Goal: Task Accomplishment & Management: Manage account settings

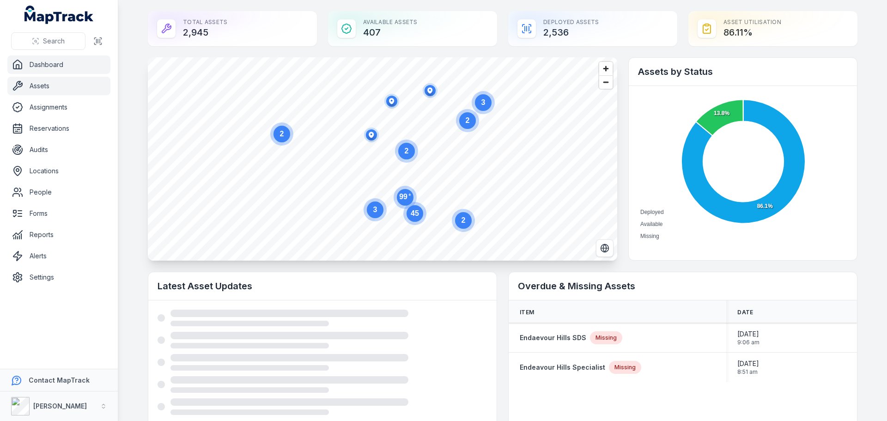
click at [54, 86] on link "Assets" at bounding box center [58, 86] width 103 height 18
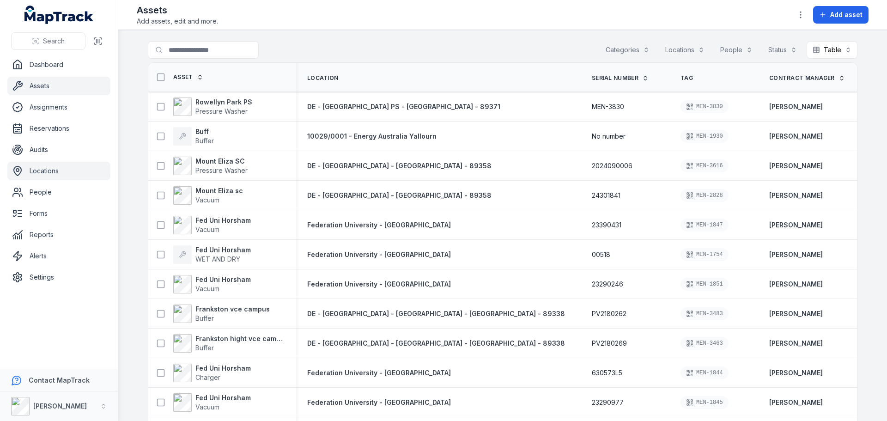
click at [46, 169] on link "Locations" at bounding box center [58, 171] width 103 height 18
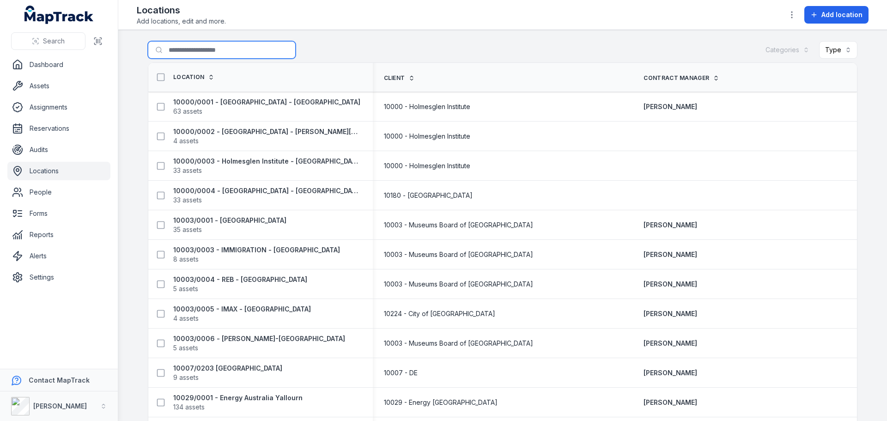
click at [182, 45] on input "Search for locations" at bounding box center [222, 50] width 148 height 18
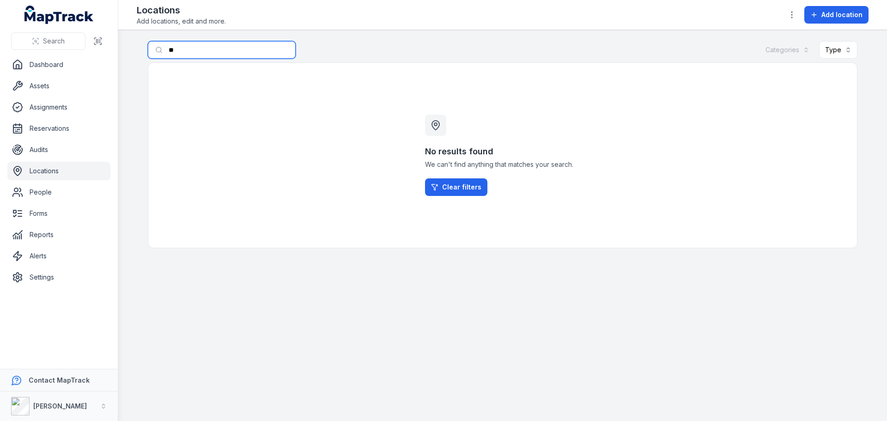
type input "*"
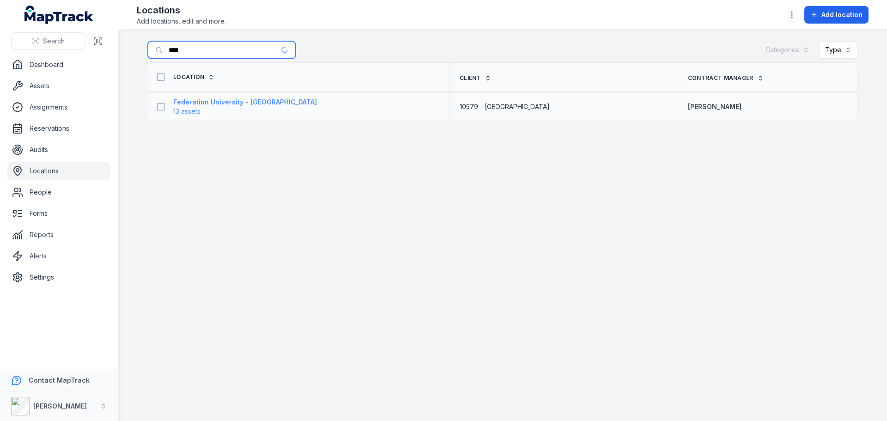
type input "****"
click at [296, 102] on strong "Federation University - [GEOGRAPHIC_DATA]" at bounding box center [245, 101] width 144 height 9
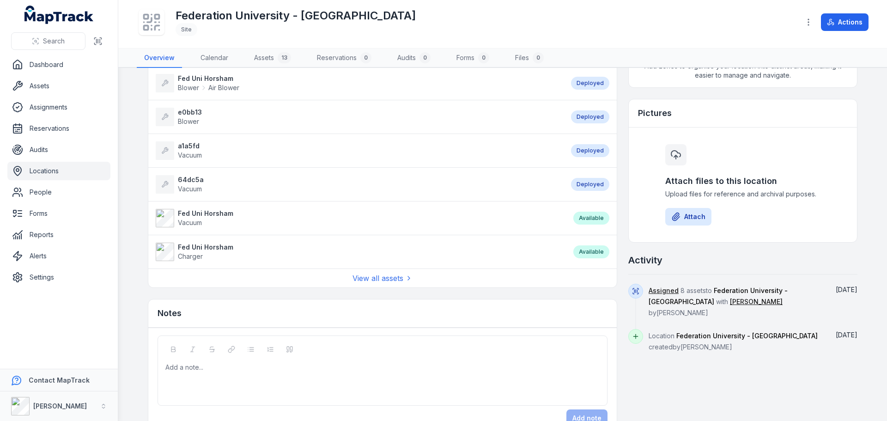
scroll to position [277, 0]
click at [373, 273] on link "View all assets" at bounding box center [382, 277] width 60 height 11
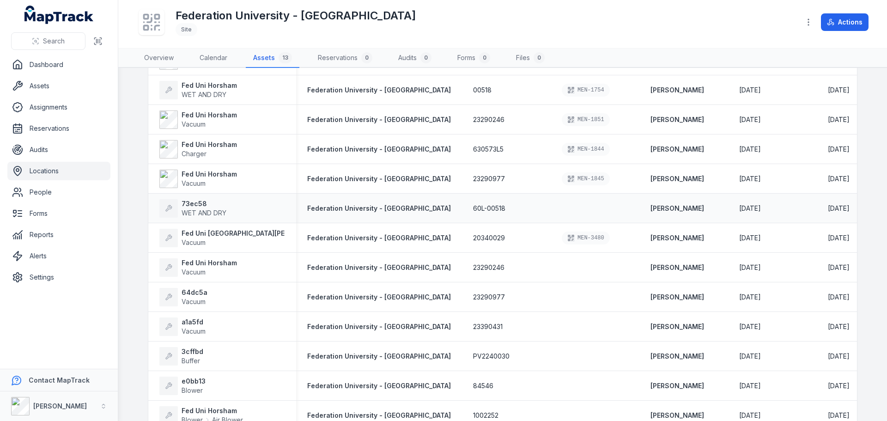
scroll to position [38, 0]
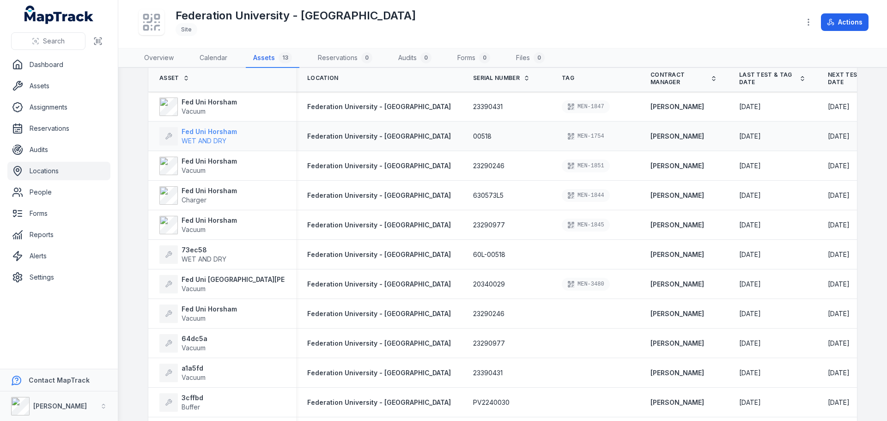
click at [212, 143] on span "WET AND DRY" at bounding box center [203, 141] width 45 height 8
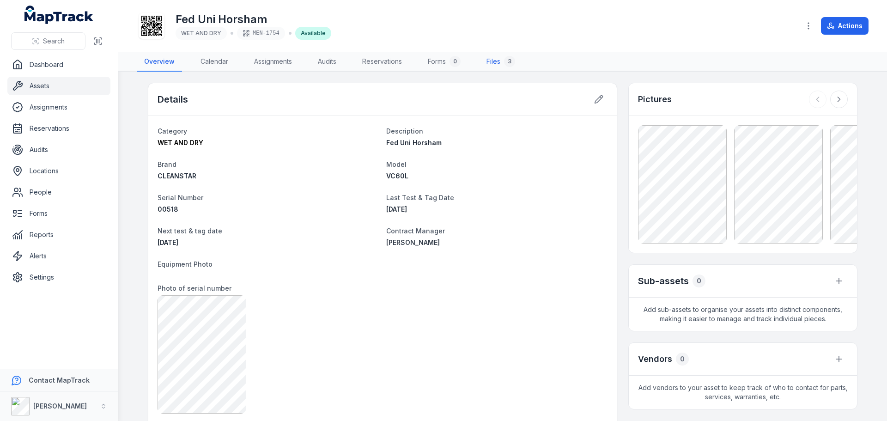
click at [497, 60] on link "Files 3" at bounding box center [500, 61] width 43 height 19
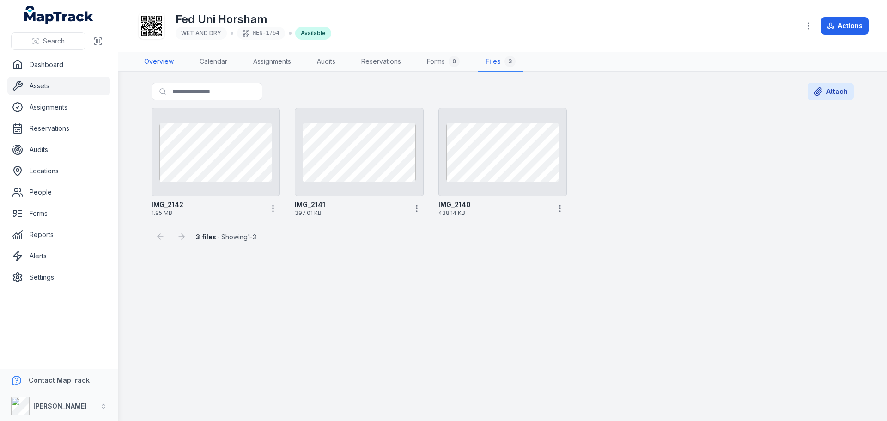
click at [162, 60] on link "Overview" at bounding box center [159, 61] width 44 height 19
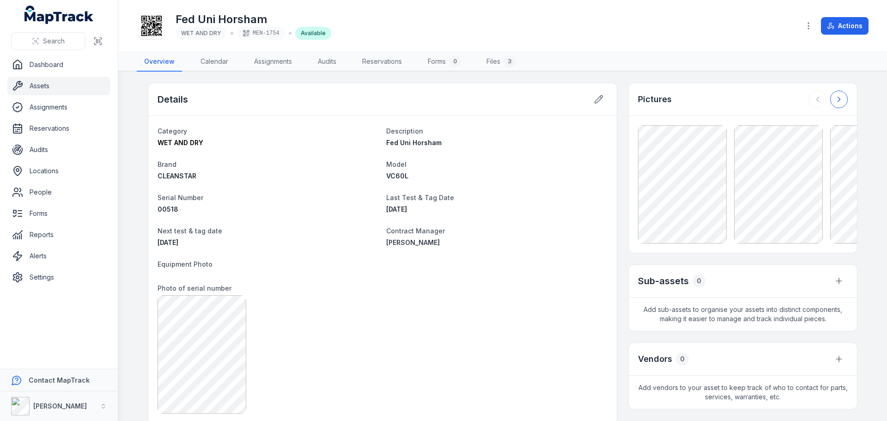
click at [835, 99] on icon at bounding box center [838, 99] width 9 height 9
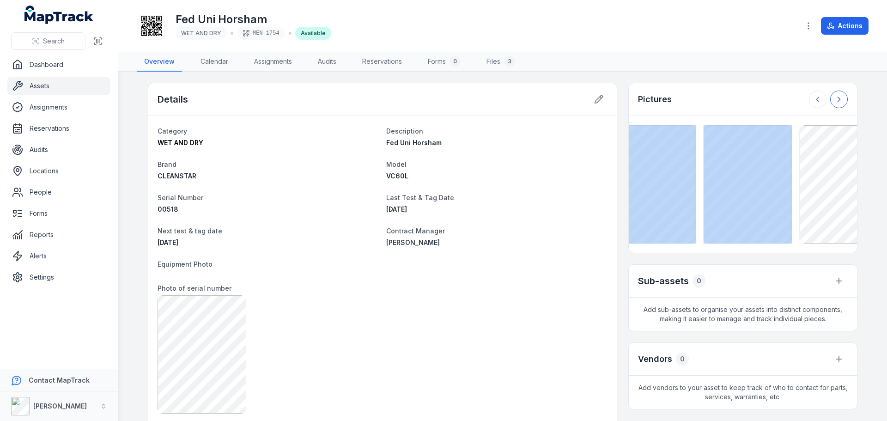
click at [835, 99] on div at bounding box center [827, 99] width 39 height 18
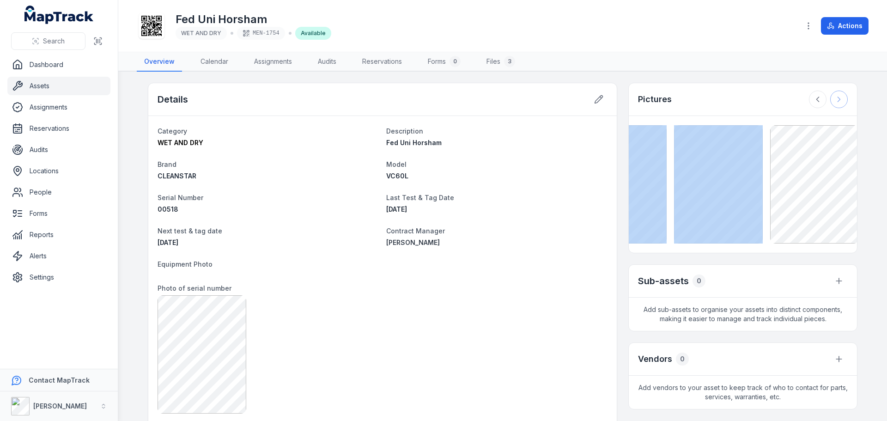
click at [835, 99] on div at bounding box center [827, 99] width 39 height 18
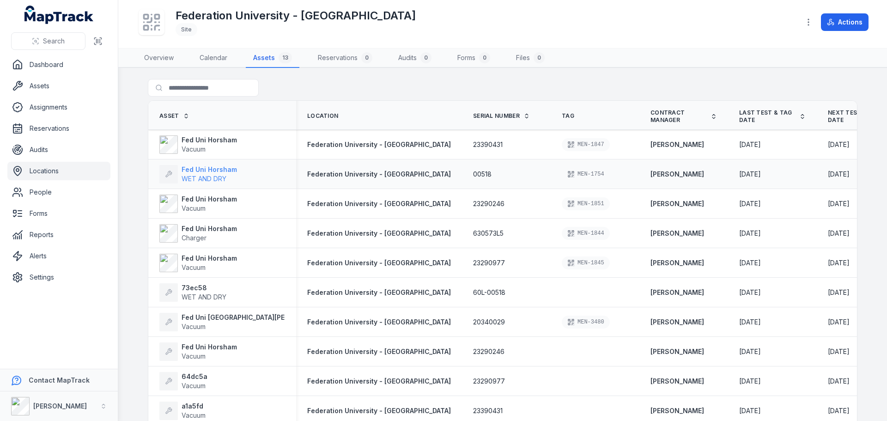
click at [215, 176] on span "WET AND DRY" at bounding box center [203, 179] width 45 height 8
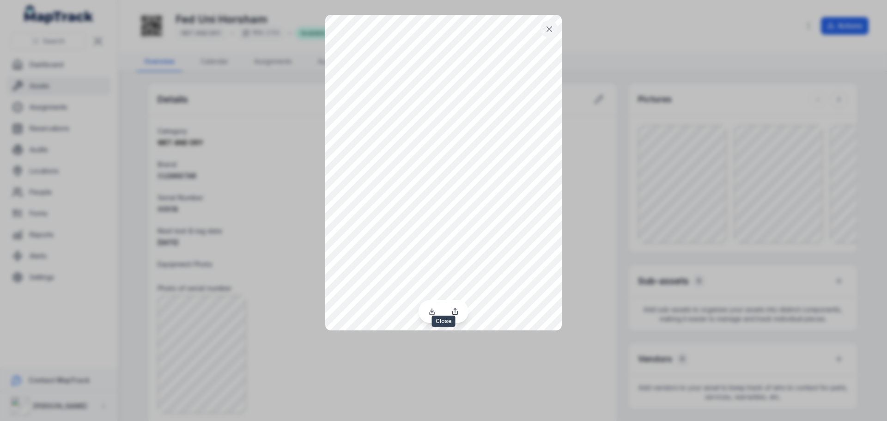
click at [549, 25] on icon at bounding box center [548, 28] width 9 height 9
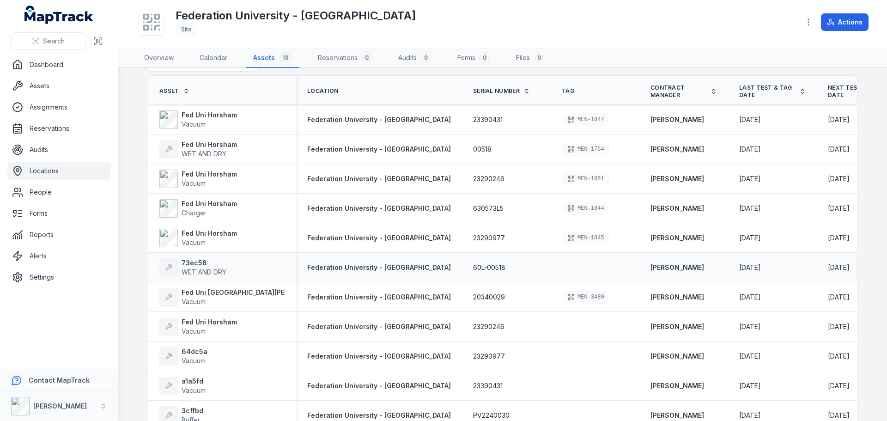
scroll to position [46, 0]
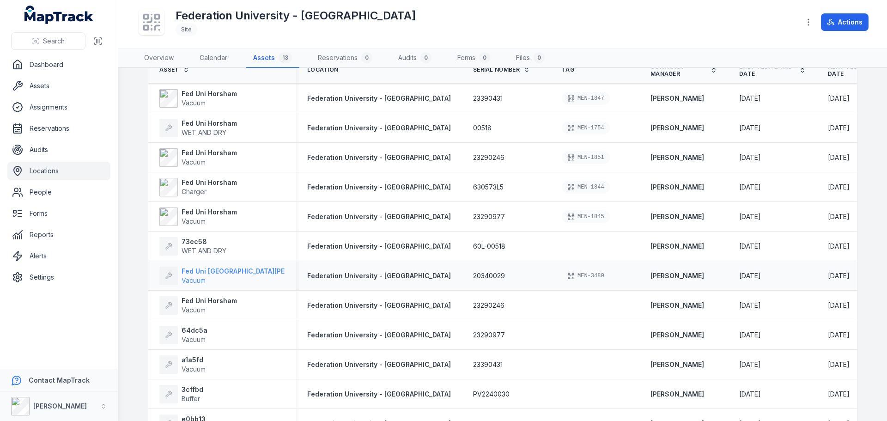
click at [199, 273] on strong "Fed Uni [GEOGRAPHIC_DATA][PERSON_NAME]" at bounding box center [254, 270] width 146 height 9
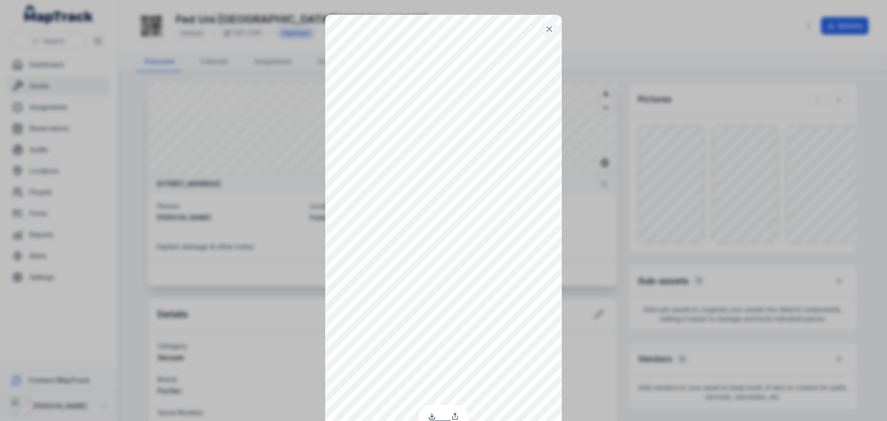
click at [550, 27] on button at bounding box center [549, 29] width 18 height 18
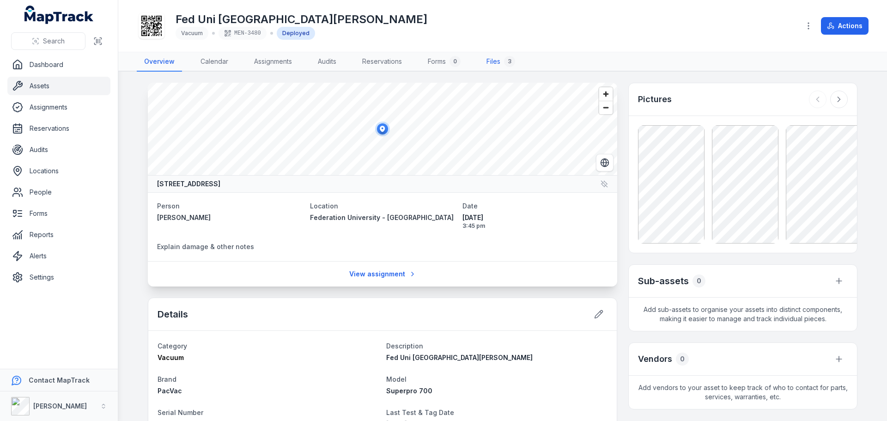
click at [497, 60] on link "Files 3" at bounding box center [500, 61] width 43 height 19
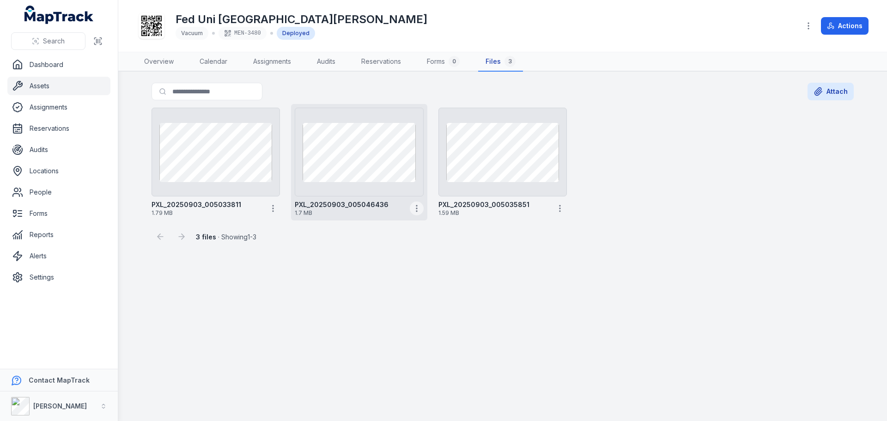
click at [413, 209] on icon "button" at bounding box center [416, 208] width 9 height 9
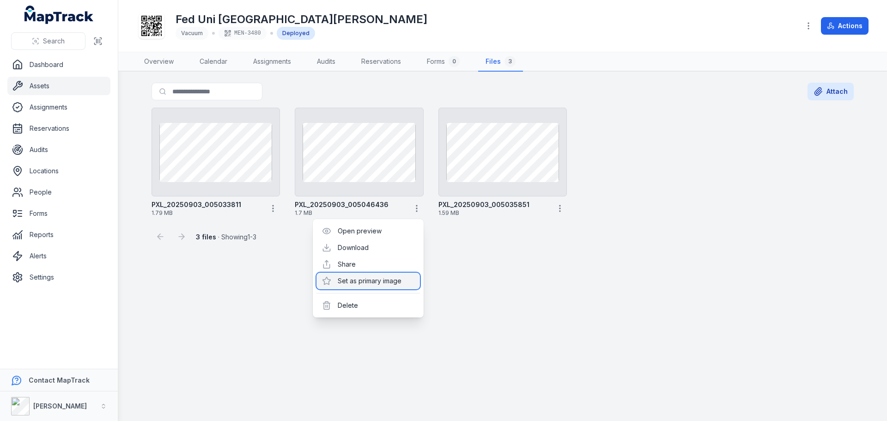
click at [367, 278] on div "Set as primary image" at bounding box center [367, 280] width 103 height 17
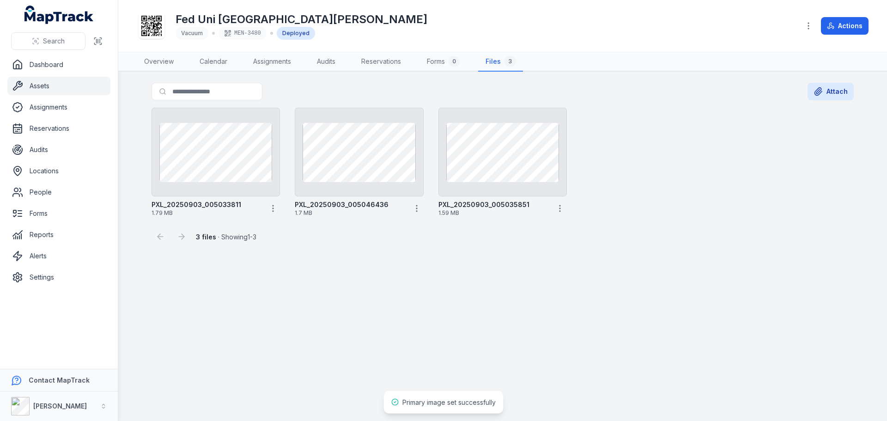
click at [457, 316] on main "Search for files Attach PXL_20250903_005033811 1.79 MB PXL_20250903_005046436 1…" at bounding box center [502, 246] width 768 height 349
